Goal: Check status

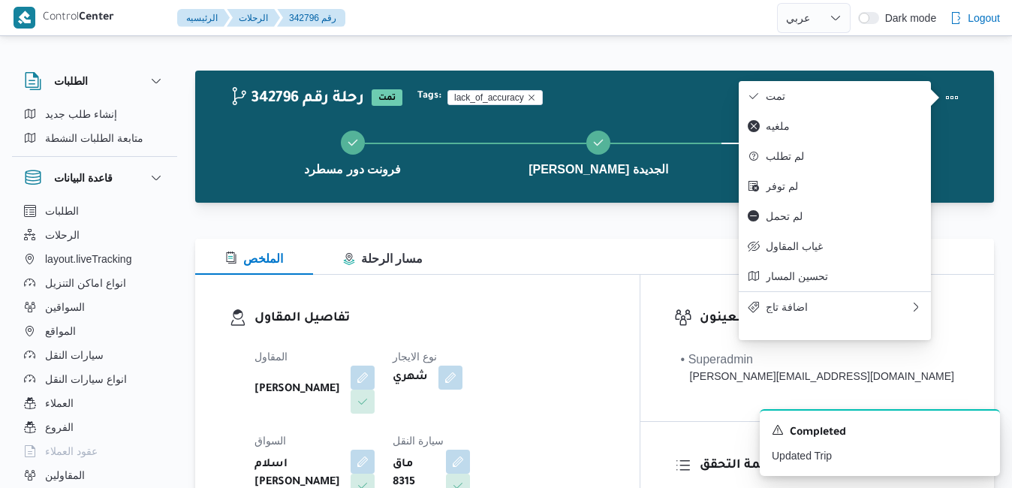
select select "ar"
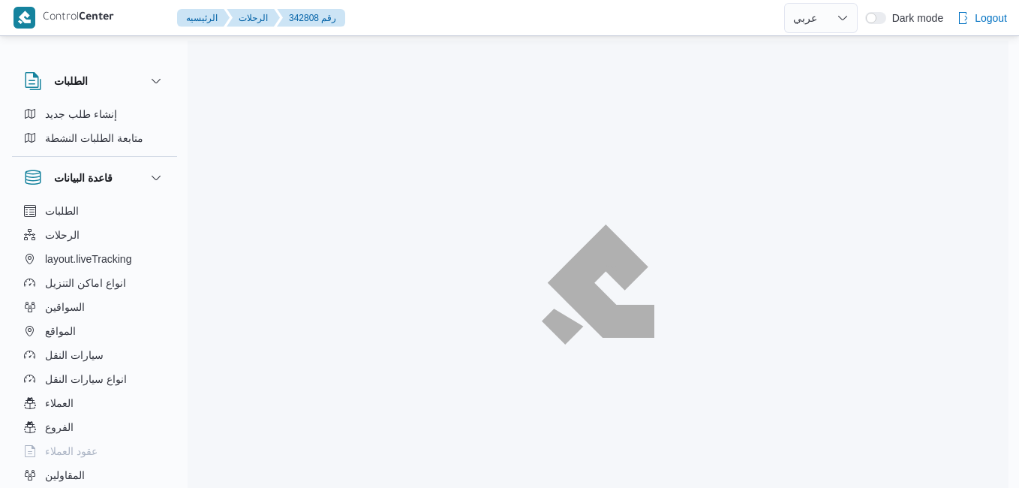
select select "ar"
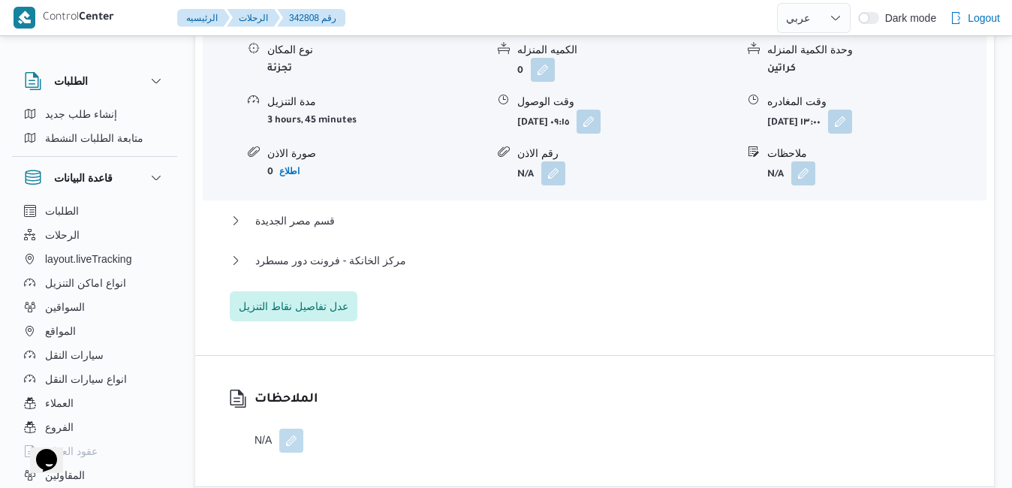
scroll to position [1381, 0]
click at [527, 224] on button "قسم مصر الجديدة" at bounding box center [595, 219] width 730 height 18
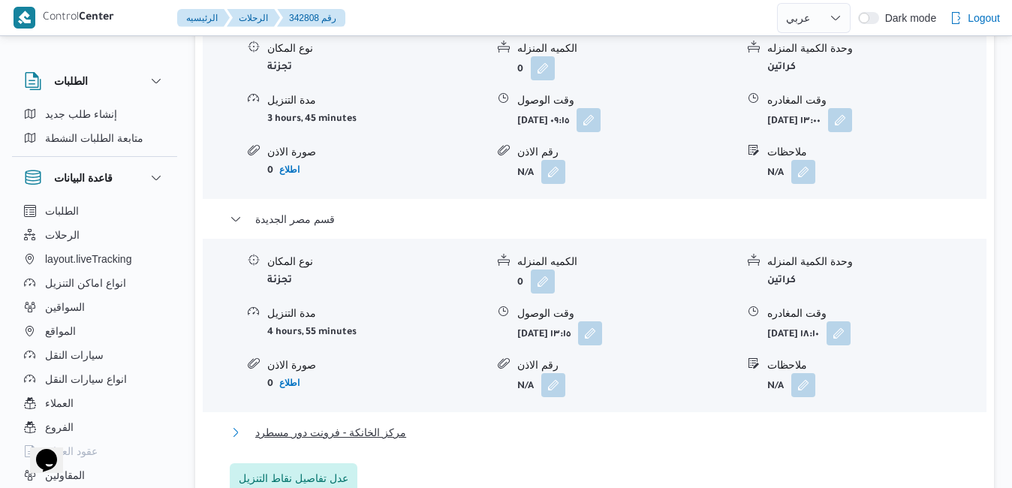
click at [479, 441] on button "مركز الخانكة - فرونت دور مسطرد" at bounding box center [595, 432] width 730 height 18
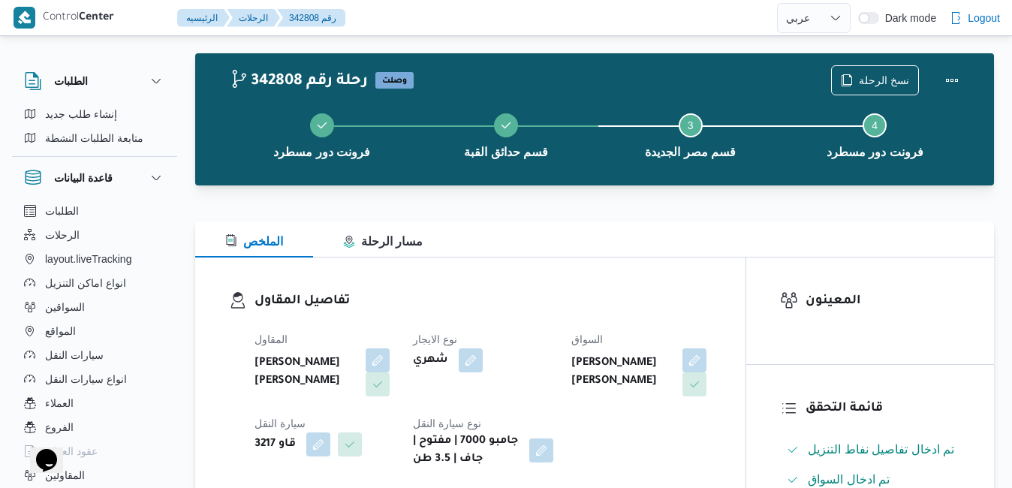
scroll to position [0, 0]
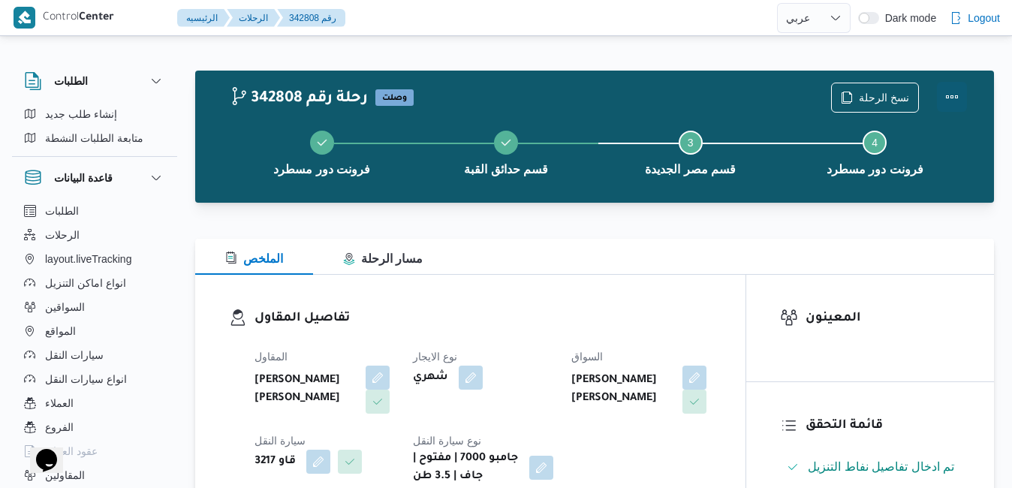
click at [954, 93] on button "Actions" at bounding box center [952, 97] width 30 height 30
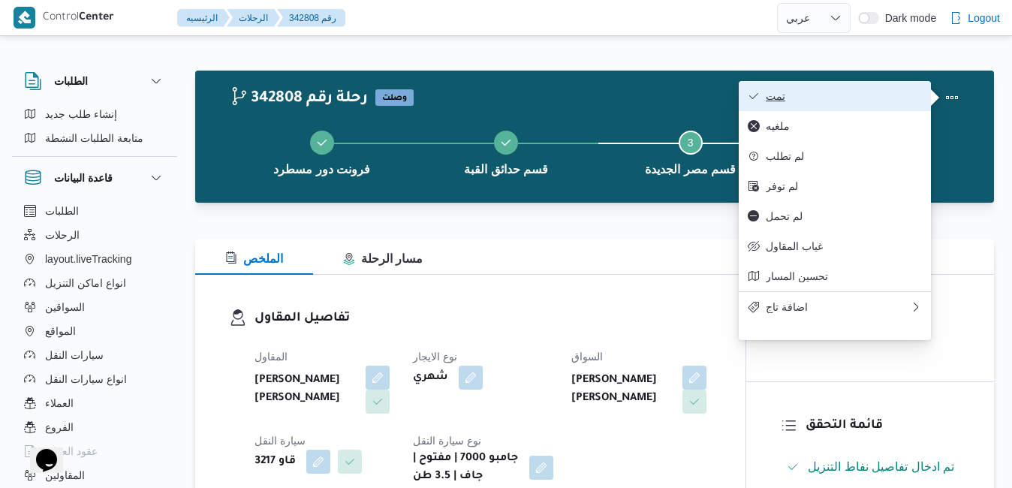
click at [908, 93] on span "تمت" at bounding box center [844, 96] width 156 height 12
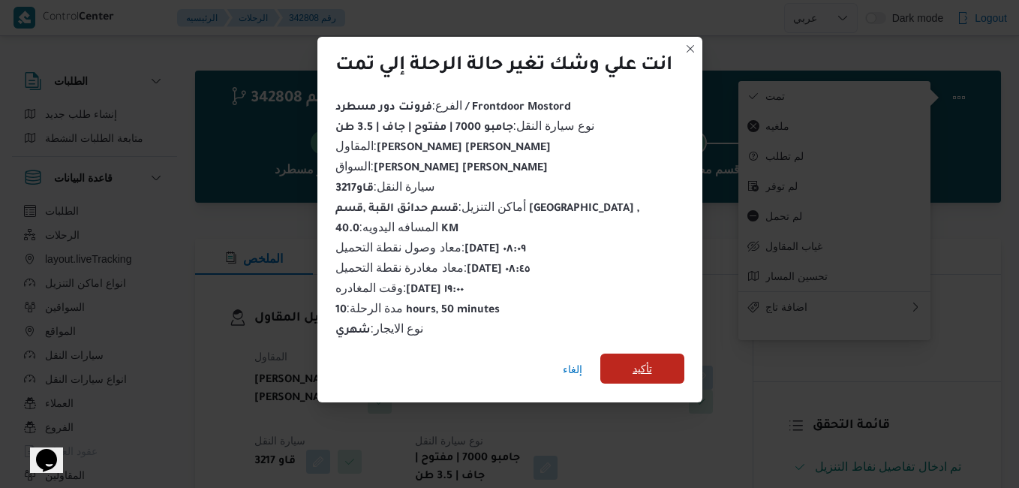
click at [634, 362] on span "تأكيد" at bounding box center [643, 368] width 20 height 18
